Goal: Information Seeking & Learning: Learn about a topic

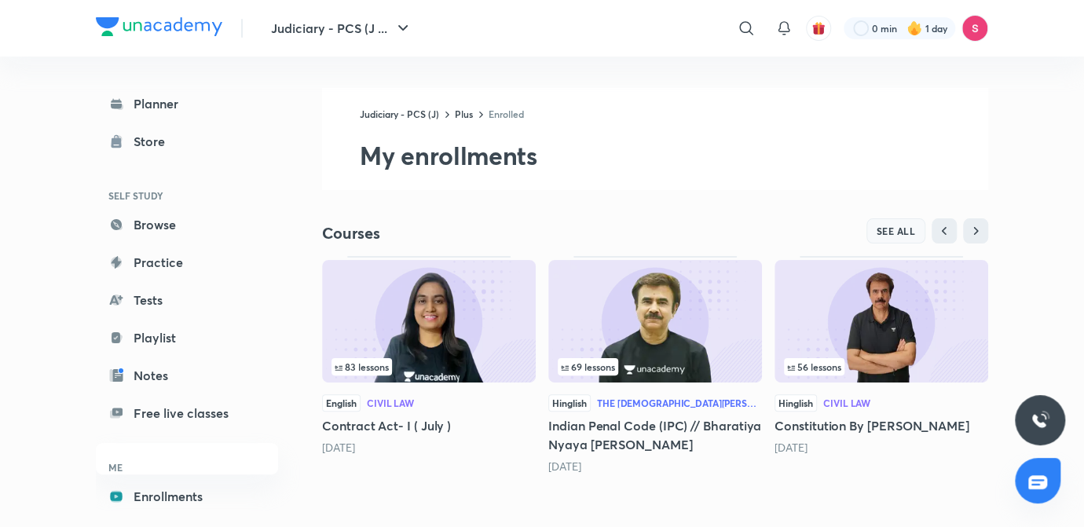
click at [905, 226] on span "SEE ALL" at bounding box center [895, 230] width 39 height 11
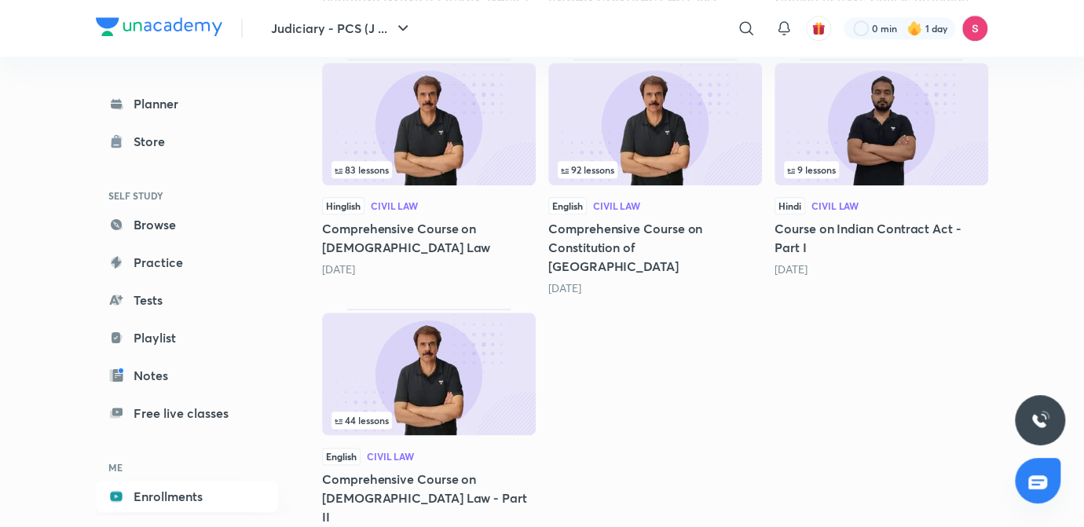
scroll to position [711, 0]
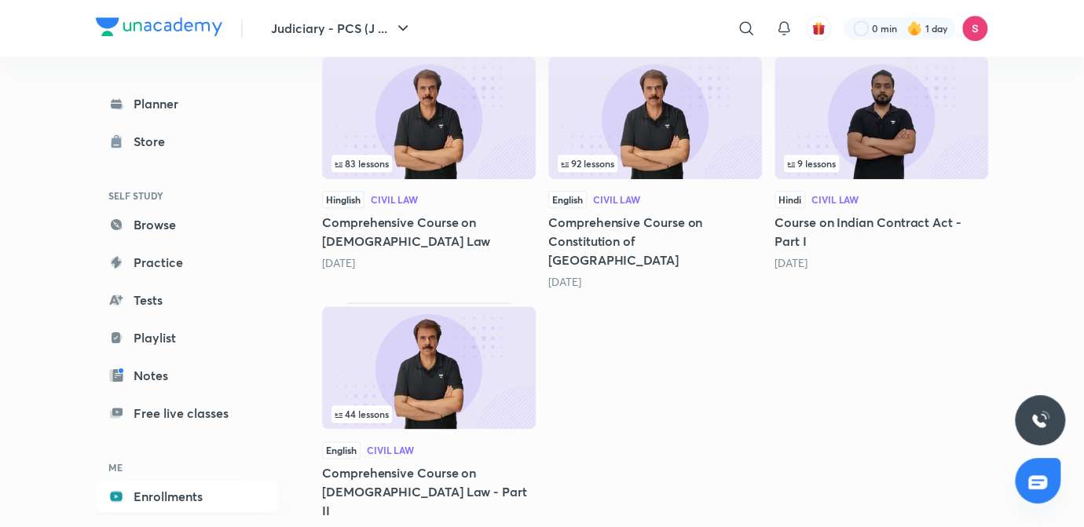
click at [895, 132] on img at bounding box center [881, 118] width 214 height 122
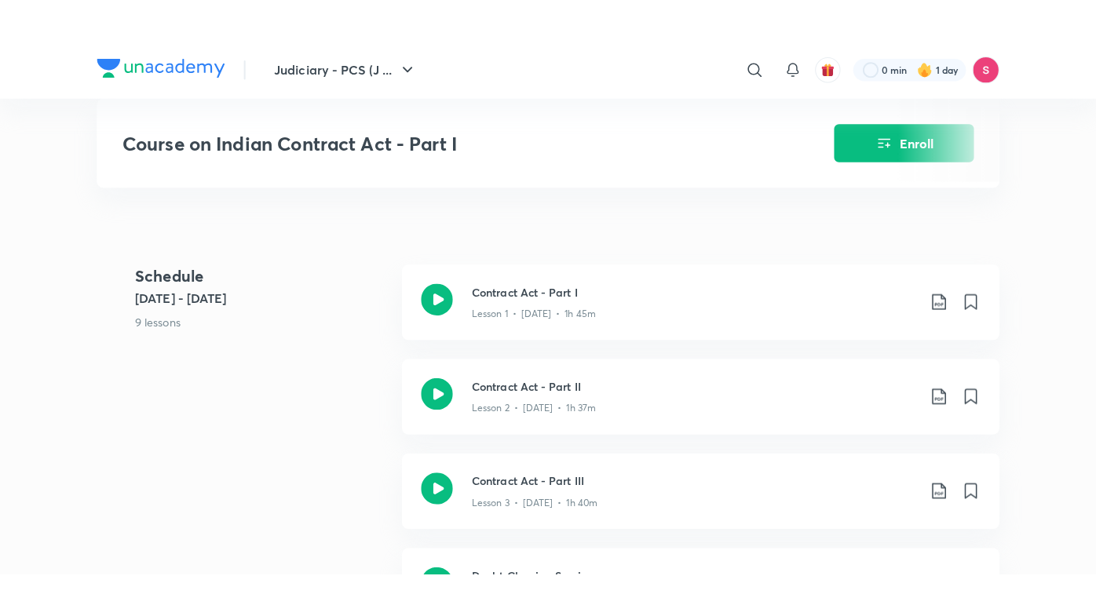
scroll to position [586, 0]
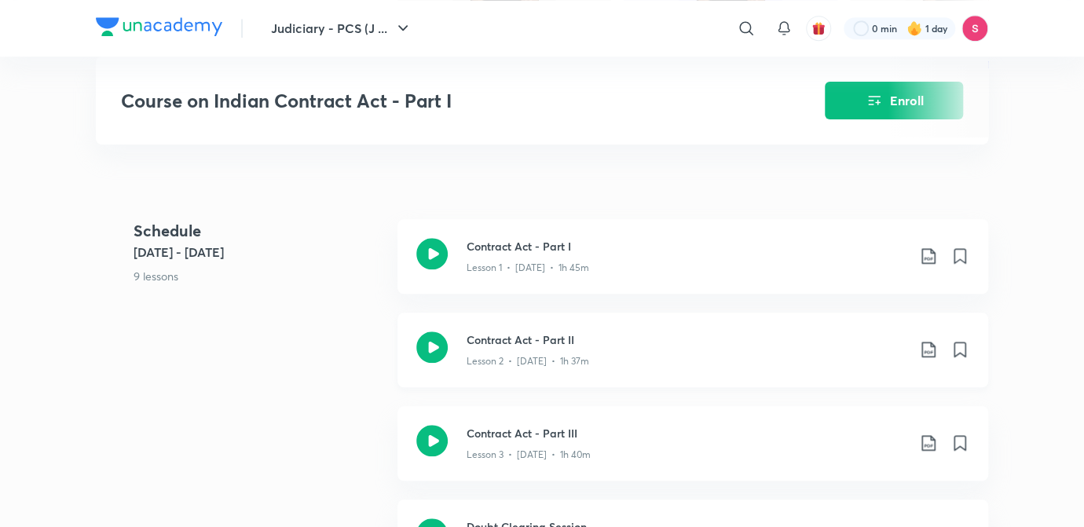
click at [569, 334] on h3 "Contract Act - Part II" at bounding box center [686, 339] width 440 height 16
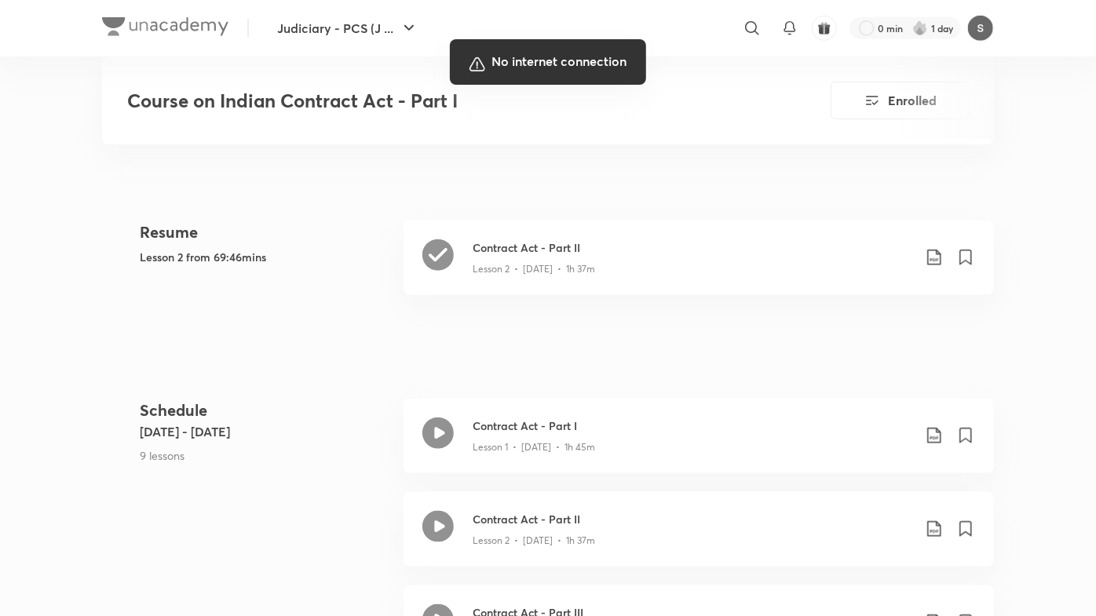
scroll to position [664, 0]
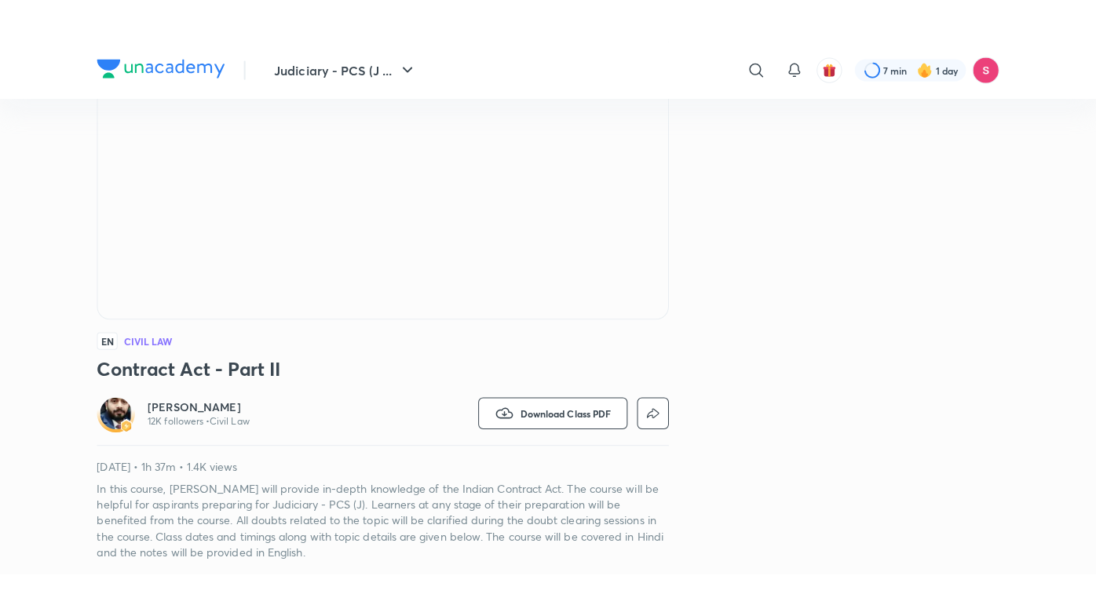
scroll to position [203, 0]
